Goal: Task Accomplishment & Management: Complete application form

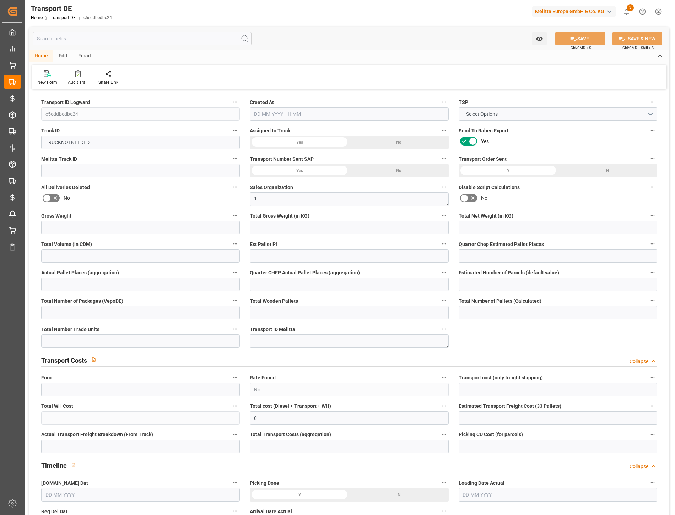
type input "0"
type input "93.024"
type input "91.904"
type input "0"
type input "1"
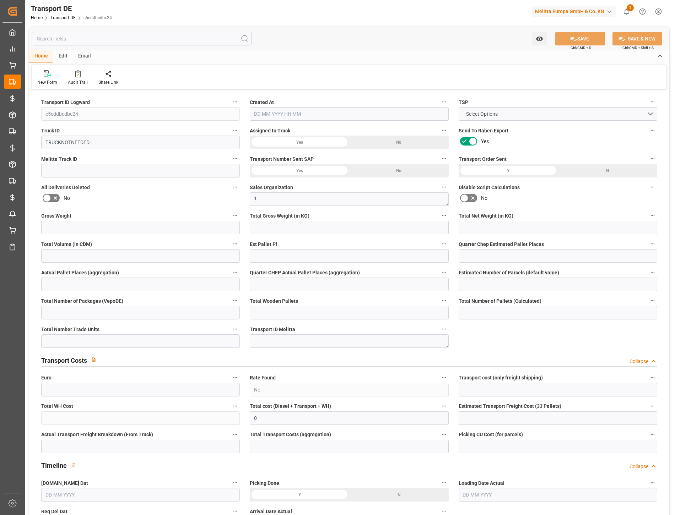
type input "0"
type input "1"
type input "0"
type input "1"
type input "0"
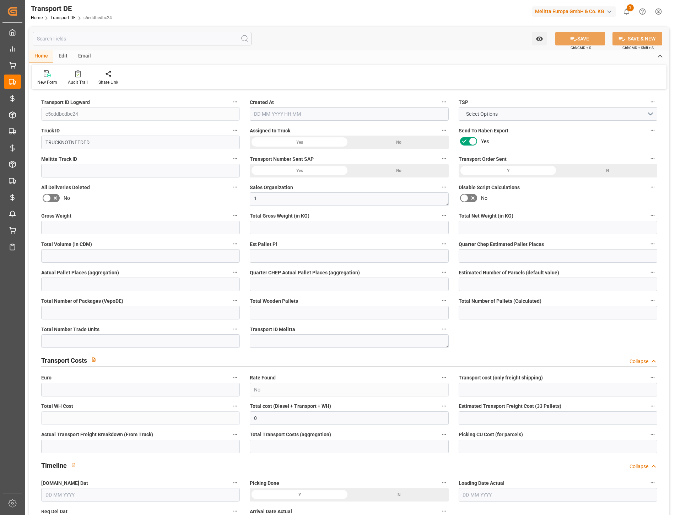
type input "0"
type input "10"
type input "0"
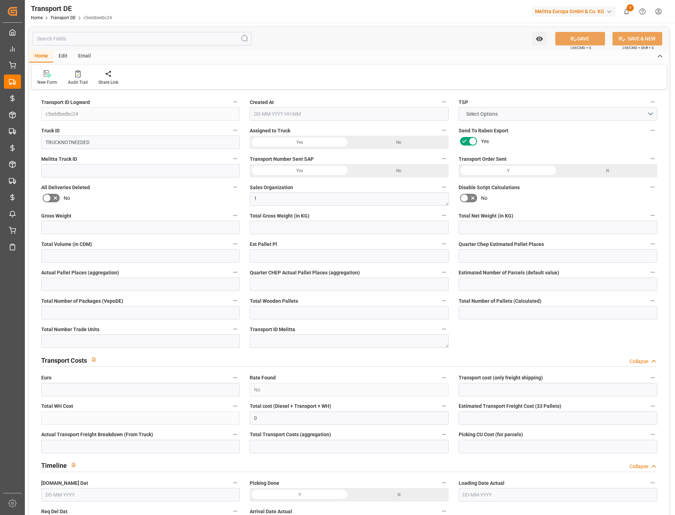
type input "49"
type input "0"
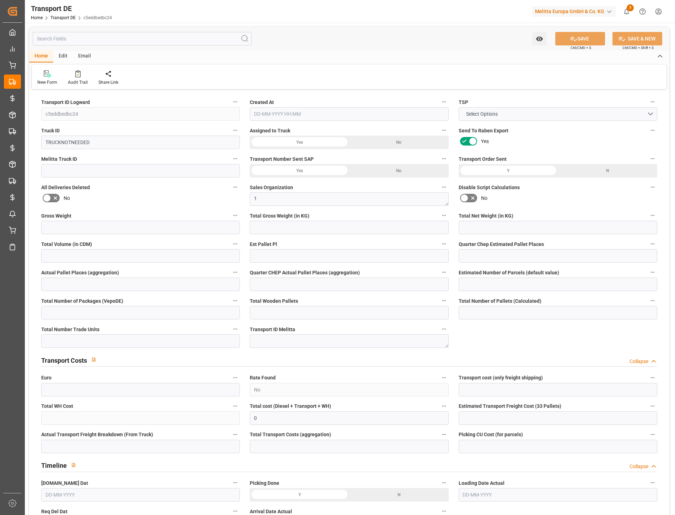
type input "0"
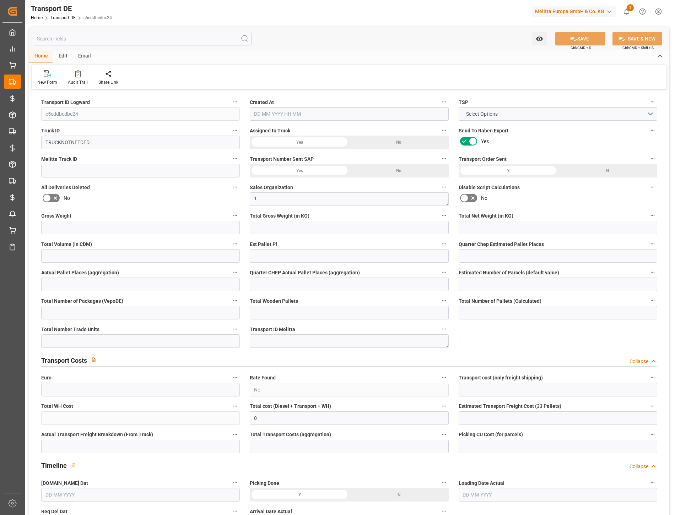
type input "0"
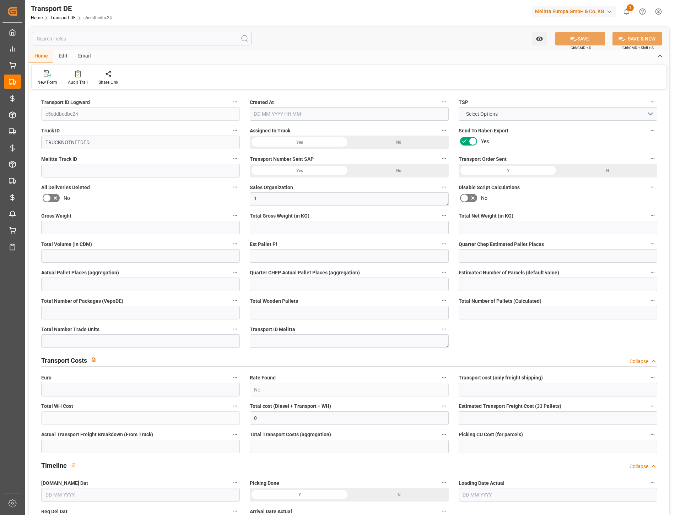
type input "0"
type input "93.024"
type input "2800"
type input "21"
type input "80"
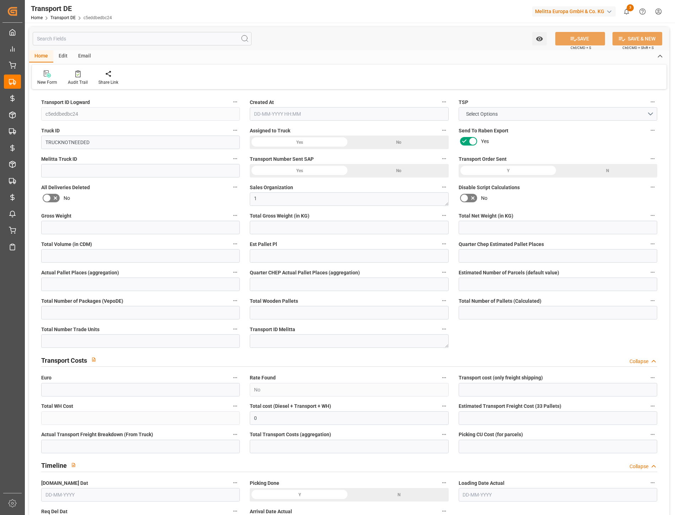
type input "0"
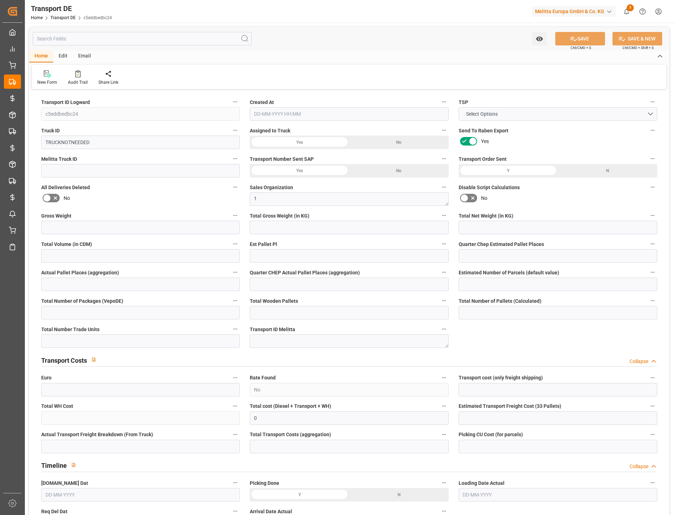
type input "0"
type input "1"
type input "0"
type input "10"
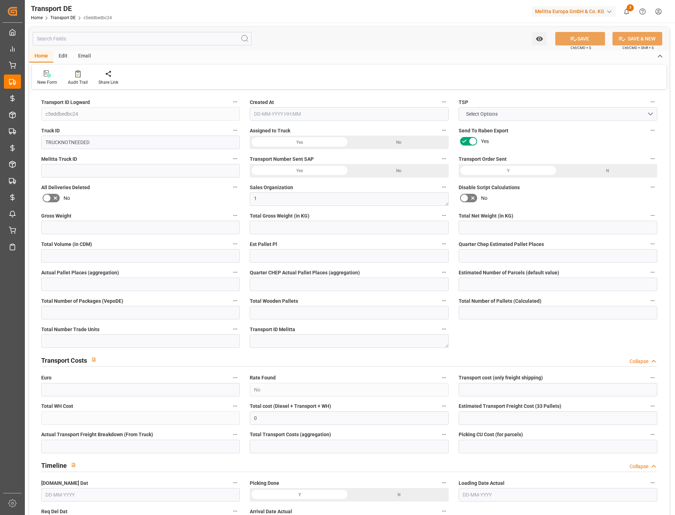
type input "0"
type input "[DATE] 09:09"
type input "[DATE]"
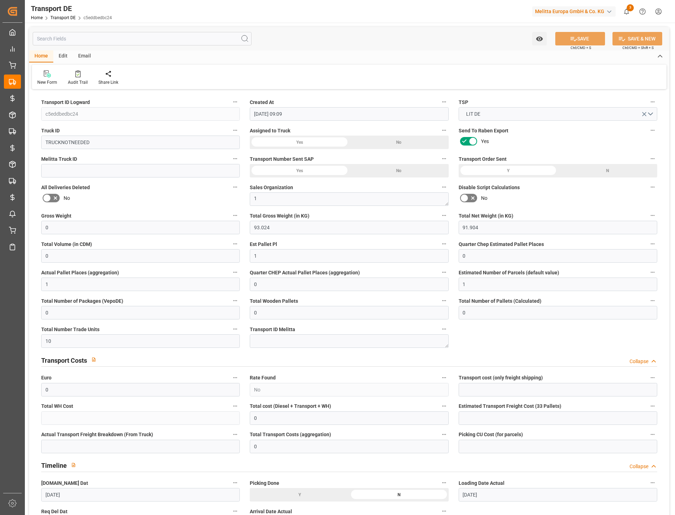
type input "[DATE]"
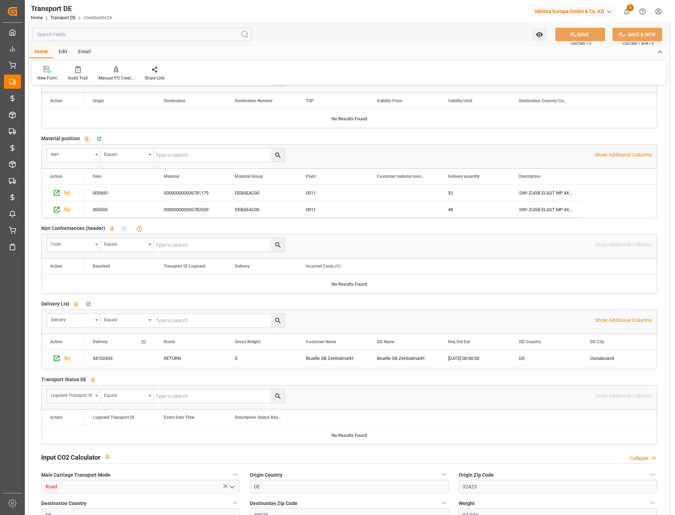
scroll to position [1066, 0]
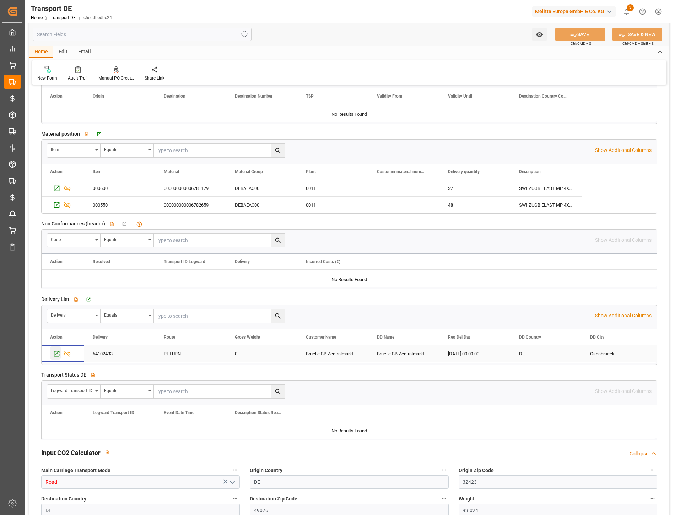
click at [55, 352] on icon "Press SPACE to select this row." at bounding box center [57, 354] width 6 height 6
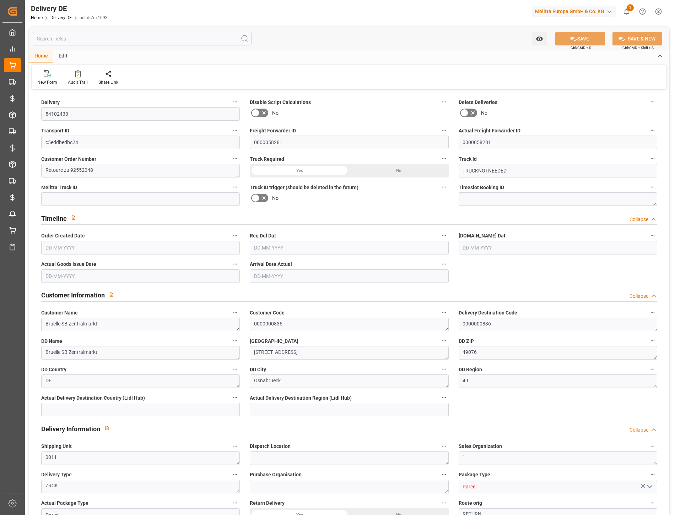
type input "0"
type input "1"
type input "91.904"
type input "0"
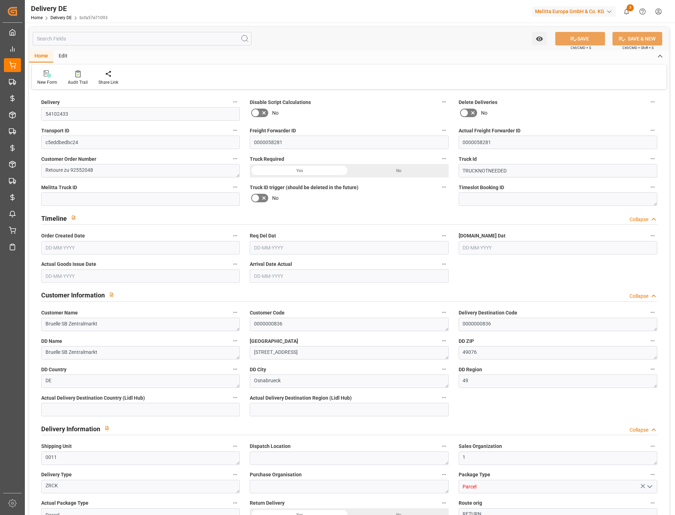
type input "0"
type input "[DATE]"
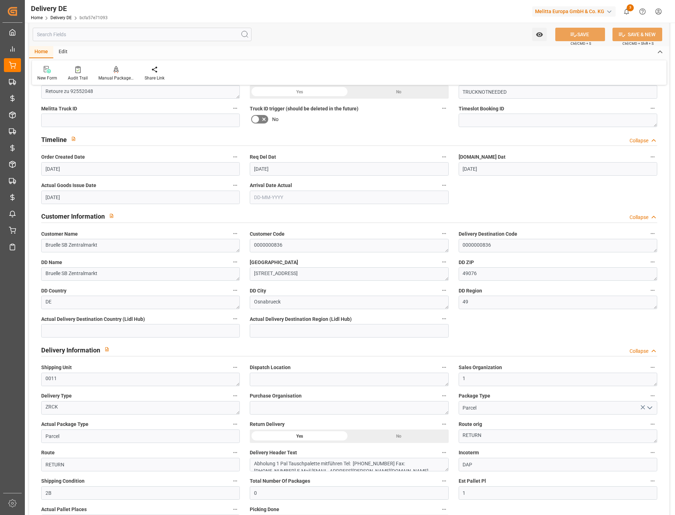
scroll to position [118, 0]
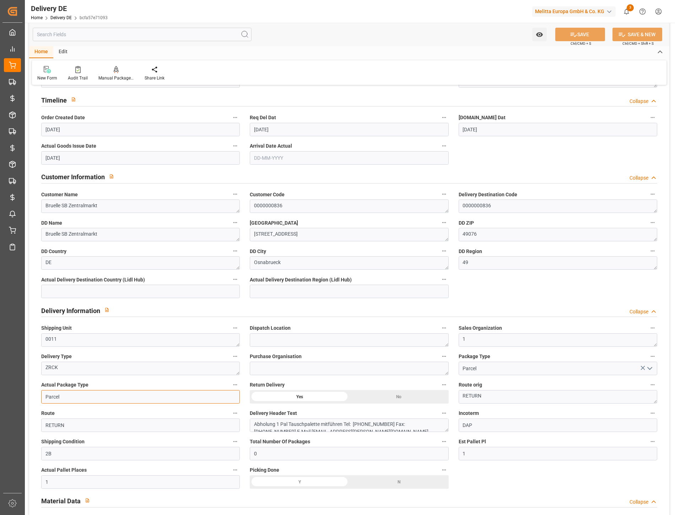
drag, startPoint x: 47, startPoint y: 395, endPoint x: 86, endPoint y: 402, distance: 39.4
click at [86, 402] on input "Parcel" at bounding box center [140, 396] width 199 height 13
type input "Pallet"
click at [584, 31] on button "SAVE" at bounding box center [580, 34] width 50 height 13
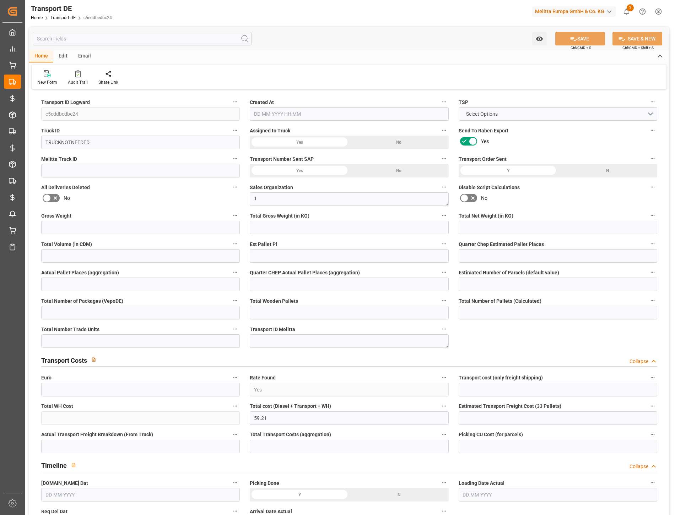
type input "0"
type input "93.024"
type input "91.904"
type input "0"
type input "1"
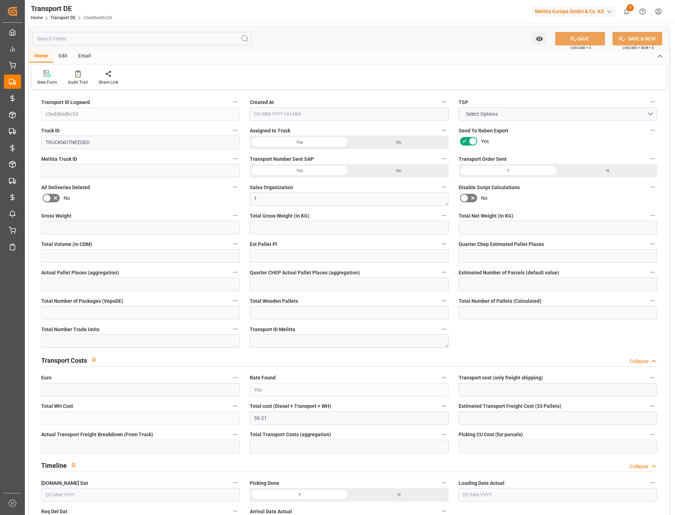
type input "0"
type input "1"
type input "0"
type input "1"
type input "0"
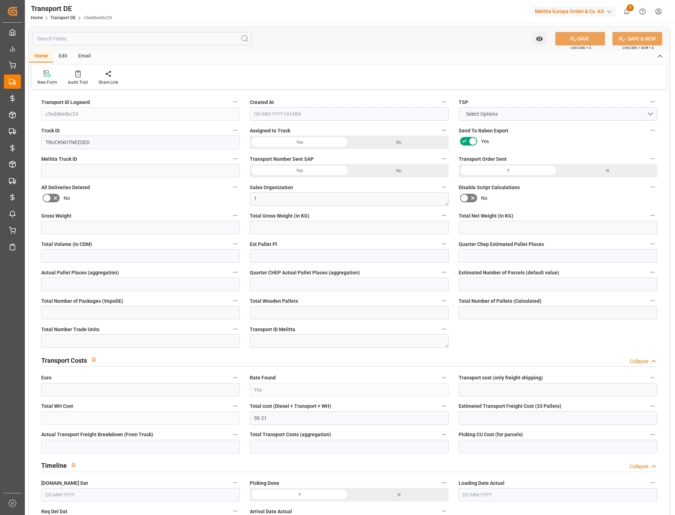
type input "0"
type input "10"
type input "0"
type input "59.21"
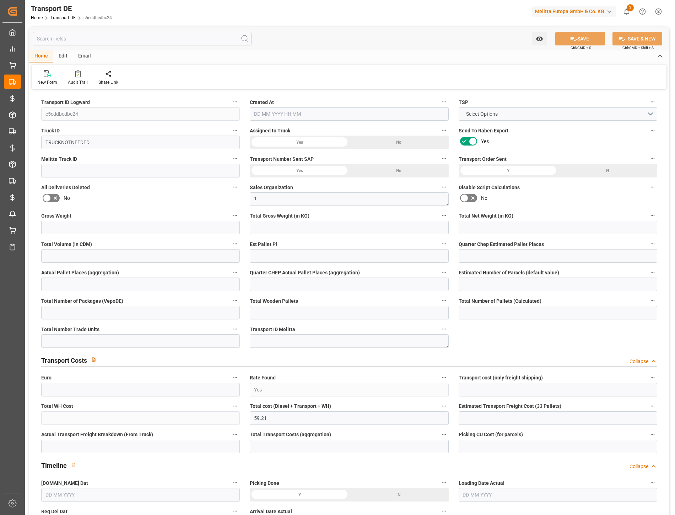
type input "59.21"
type input "49"
type input "0"
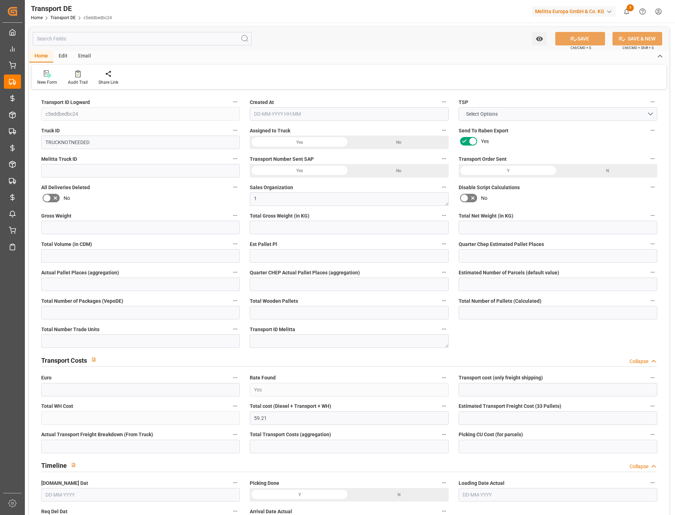
type input "0"
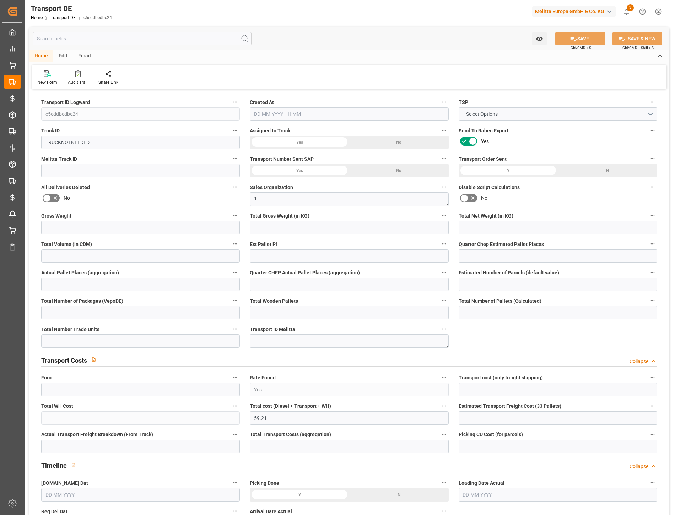
type input "0"
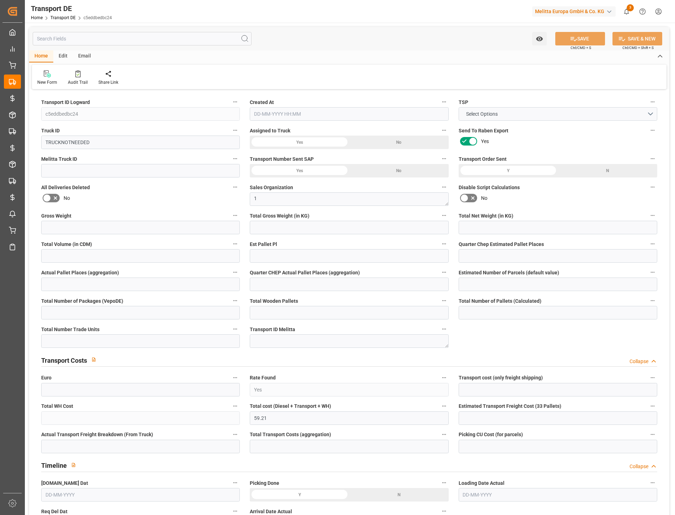
type input "0"
type input "93.024"
type input "2800"
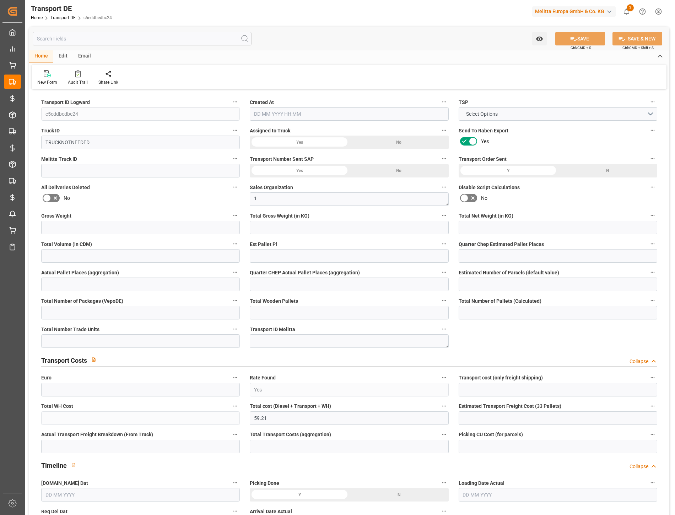
type input "21"
type input "80"
type input "0"
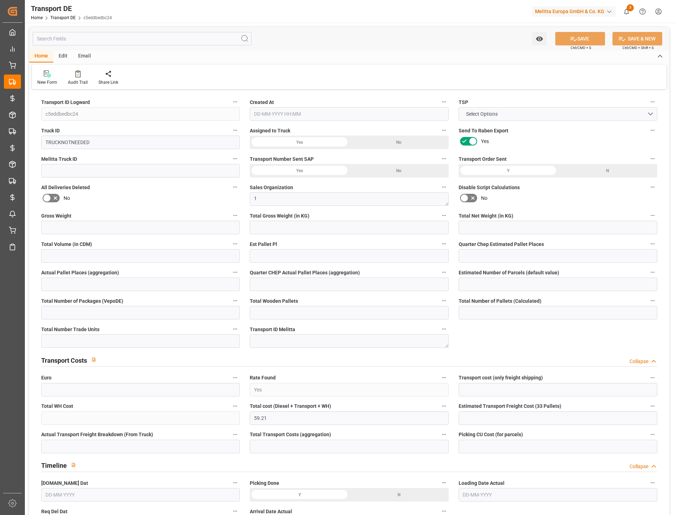
type input "0"
type input "1"
type input "0"
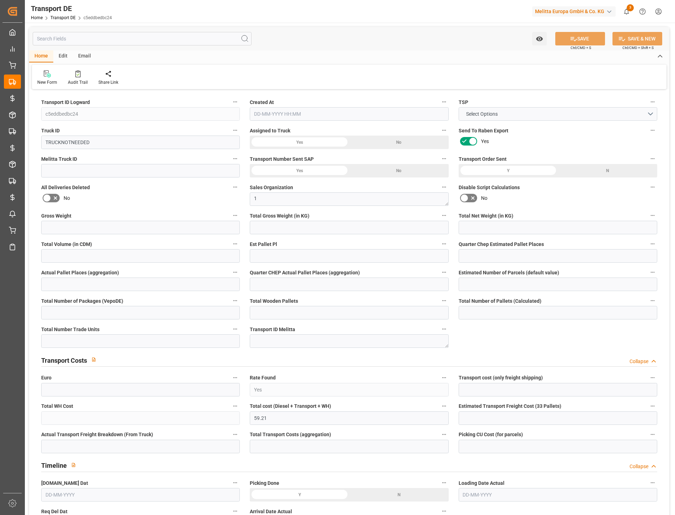
type input "0"
type input "10"
type input "59.21"
type input "[DATE] 09:09"
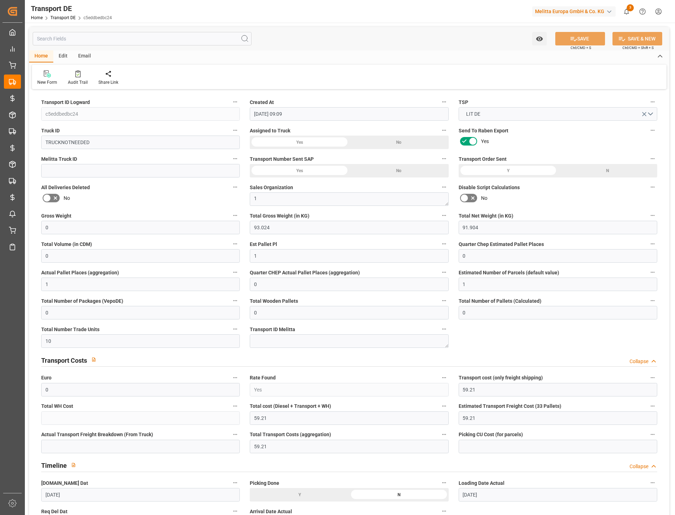
type input "[DATE]"
